Goal: Task Accomplishment & Management: Complete application form

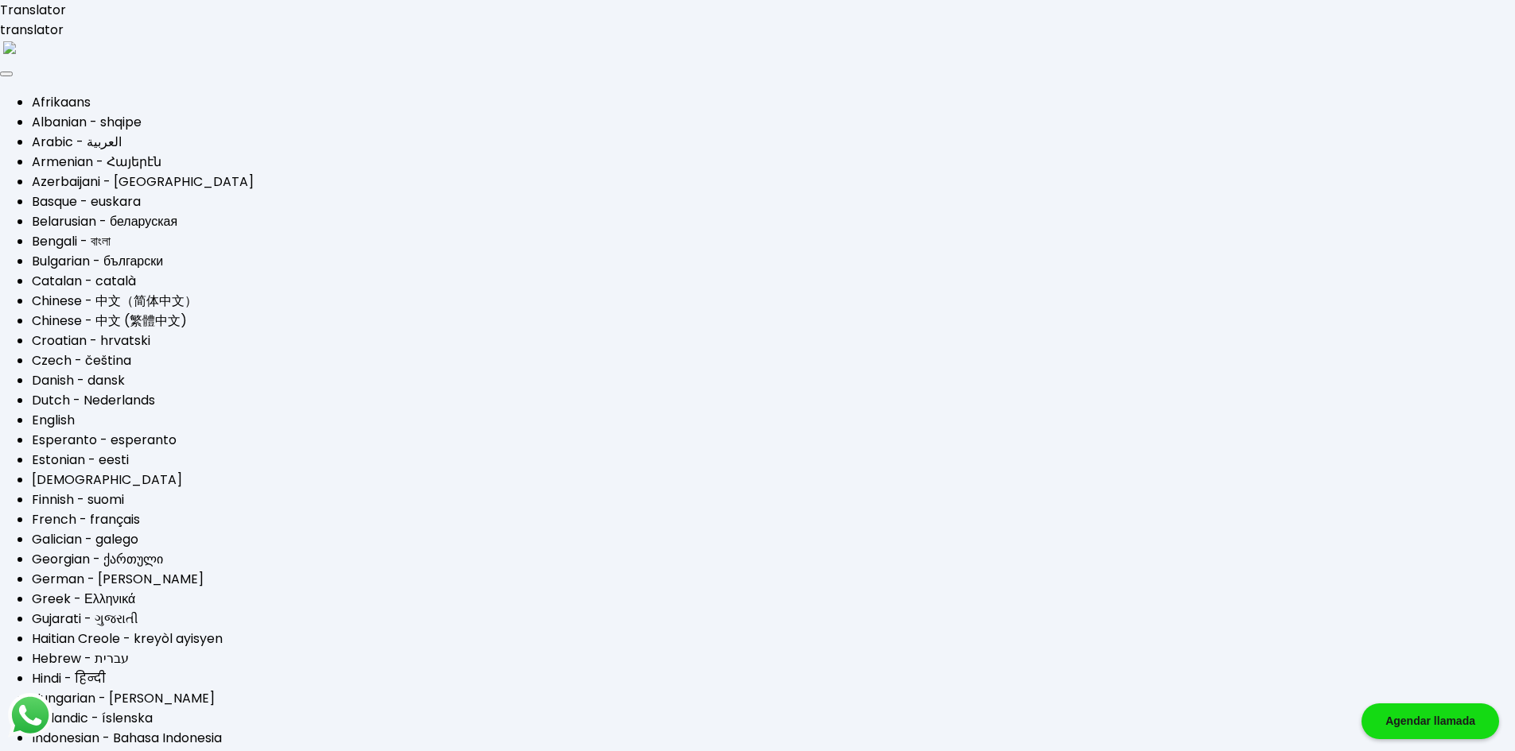
type input "[EMAIL_ADDRESS][DOMAIN_NAME]"
select select "Scotiabank"
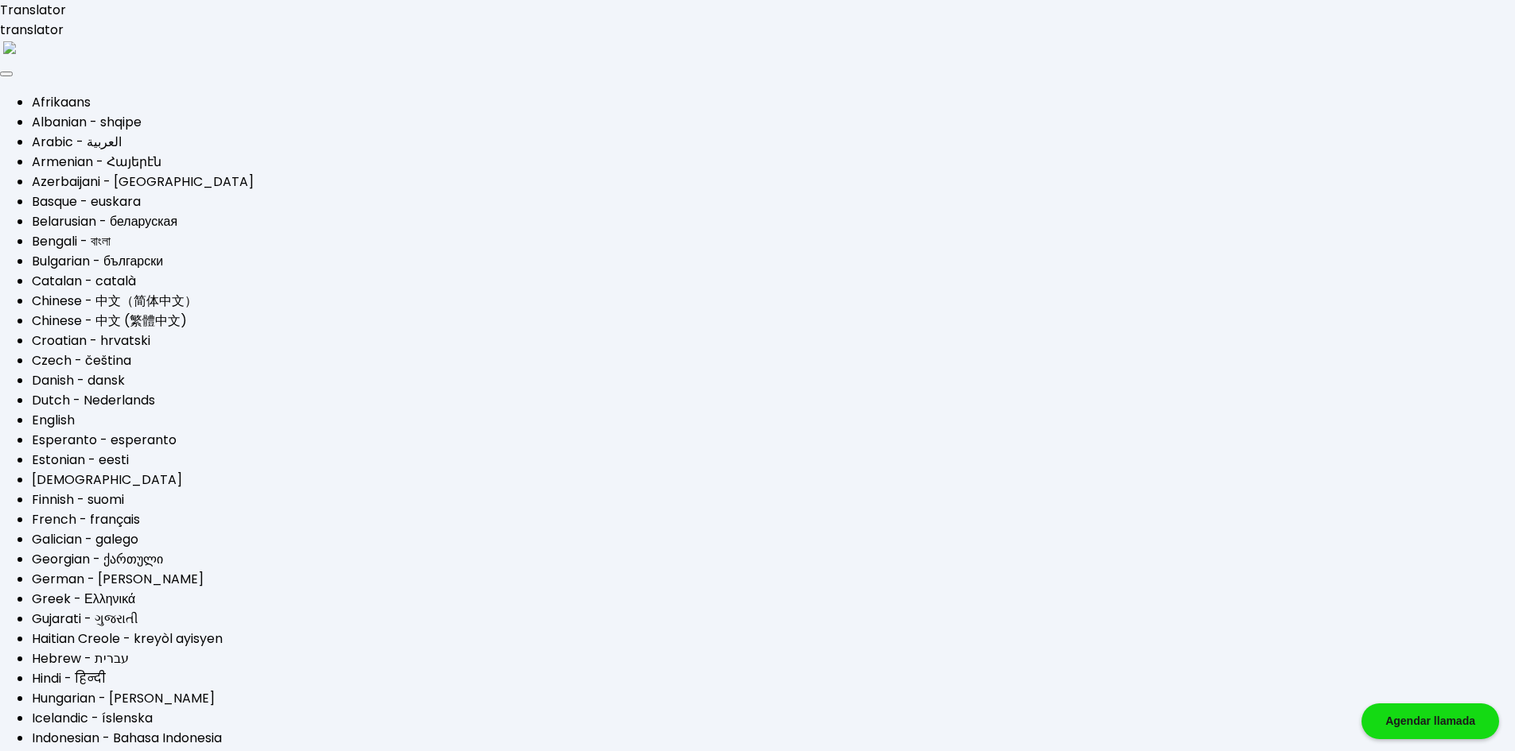
select select "Hombre"
select select "Licenciatura"
select select "MX"
select select "Scotiabank"
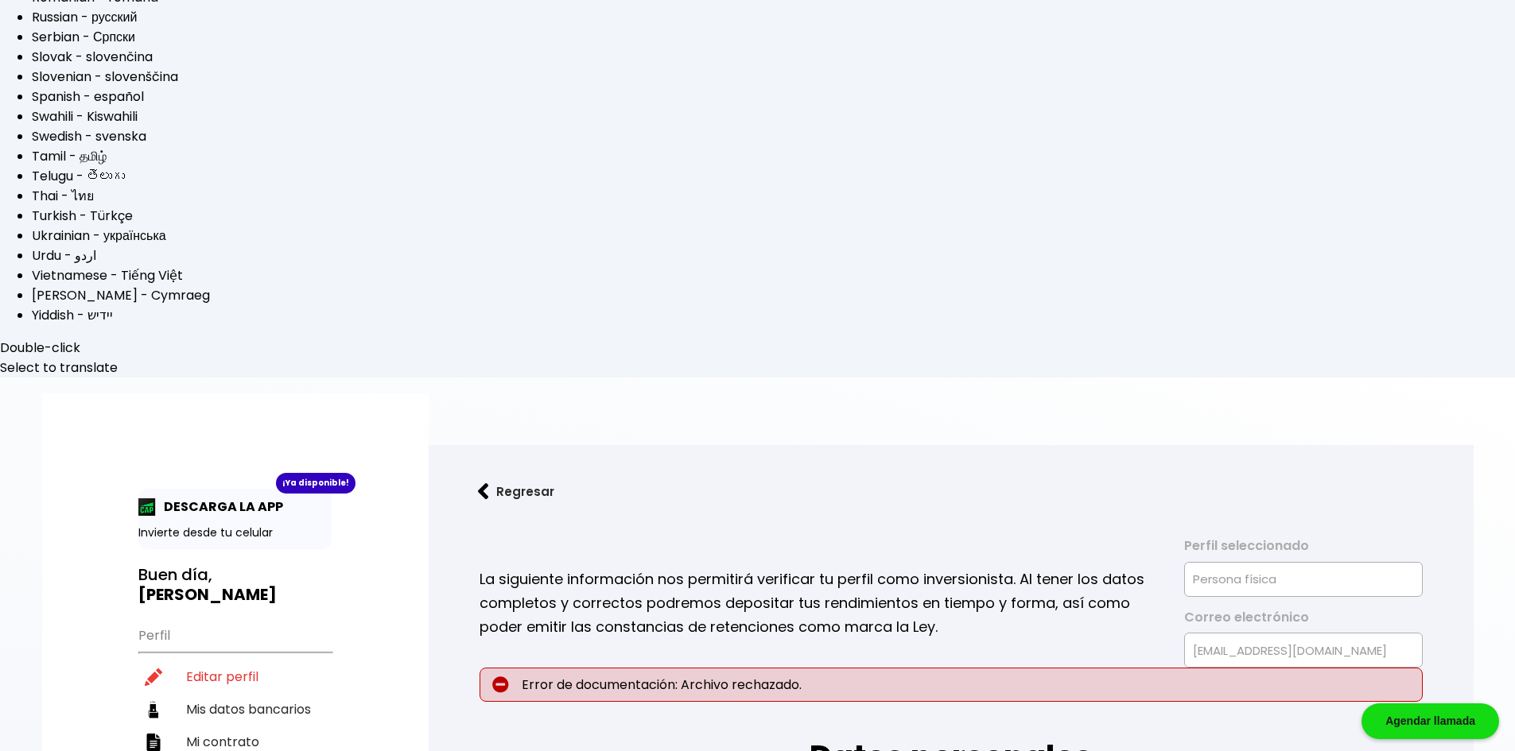
scroll to position [1113, 0]
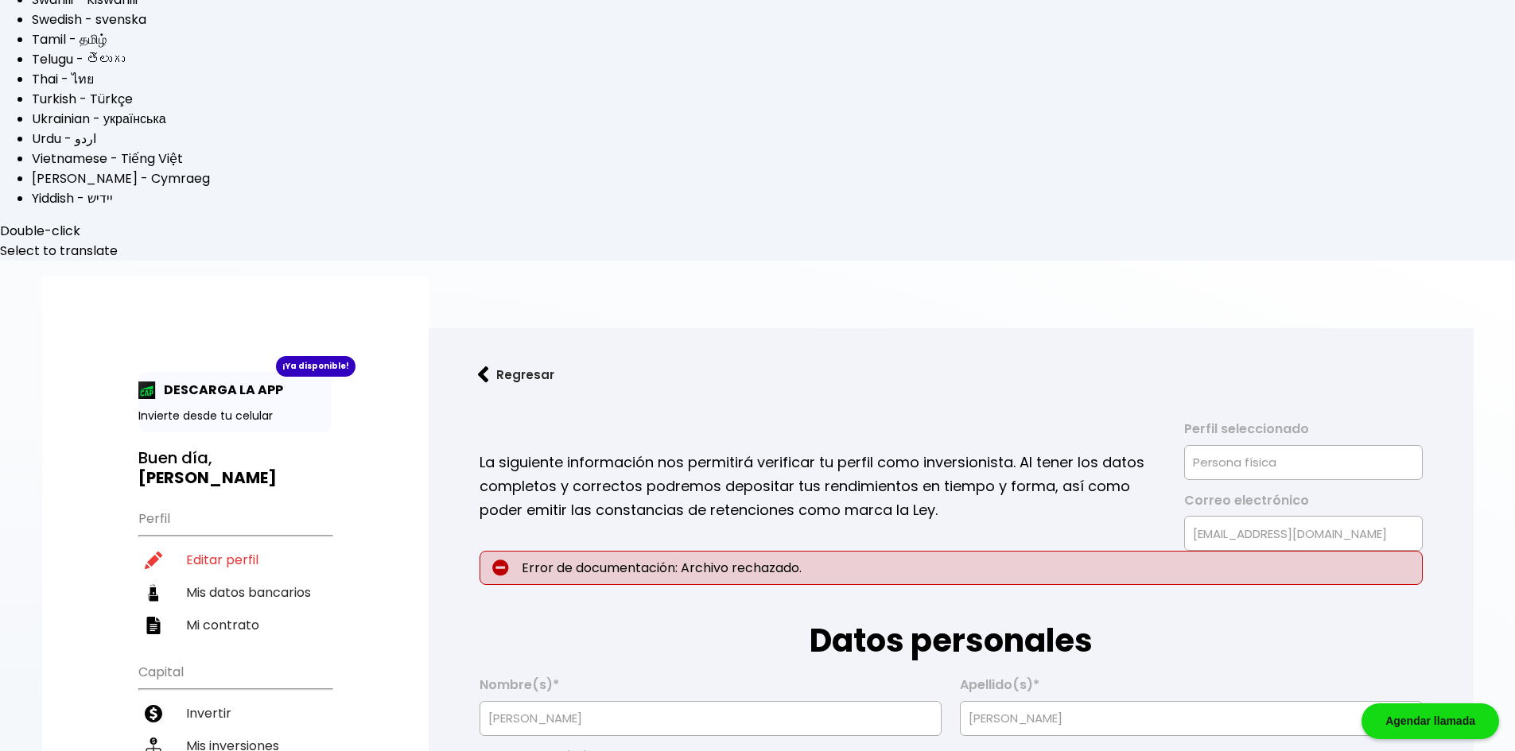
scroll to position [1298, 0]
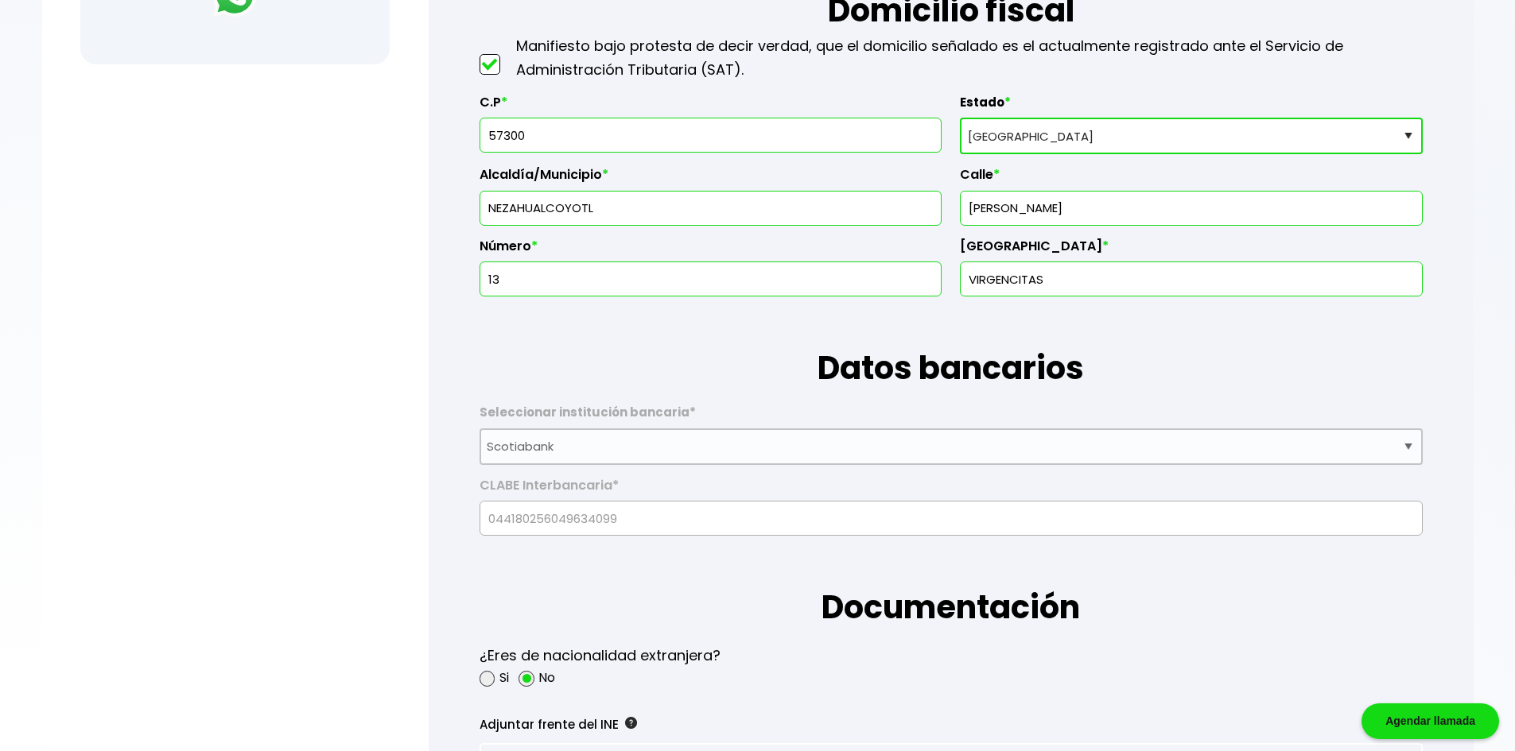
scroll to position [2412, 0]
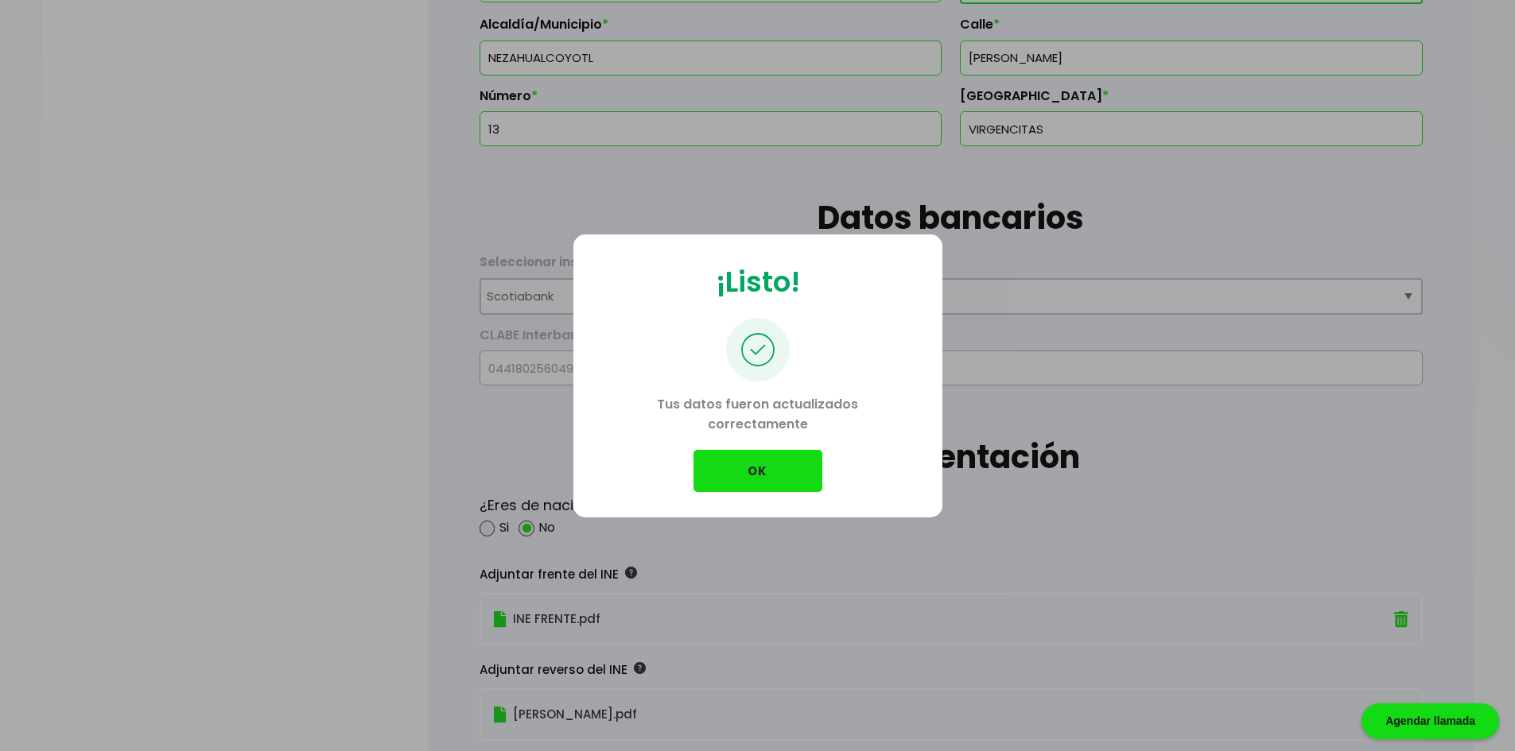
click at [751, 477] on button "OK" at bounding box center [757, 471] width 129 height 42
